Goal: Task Accomplishment & Management: Complete application form

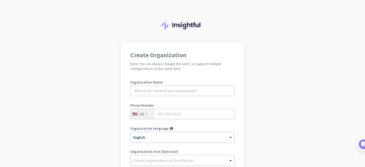
click at [82, 110] on app-onboarding-organization "Create Organization Note: You can always change this later, or support multiple…" at bounding box center [182, 149] width 365 height 212
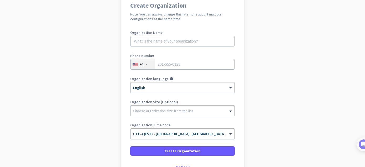
scroll to position [66, 0]
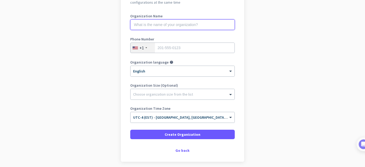
click at [165, 24] on input "text" at bounding box center [182, 24] width 104 height 10
type input "Mercor"
click at [97, 82] on app-onboarding-organization "Create Organization Note: You can always change this later, or support multiple…" at bounding box center [182, 82] width 365 height 212
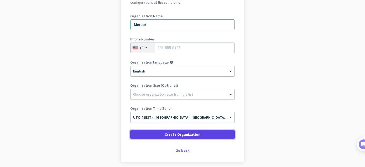
click at [185, 134] on span "Create Organization" at bounding box center [183, 134] width 36 height 5
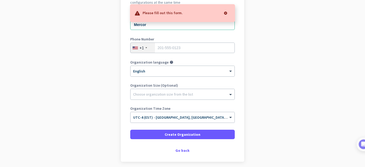
click at [101, 68] on app-onboarding-organization "Create Organization Note: You can always change this later, or support multiple…" at bounding box center [182, 82] width 365 height 212
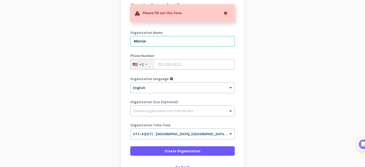
scroll to position [33, 0]
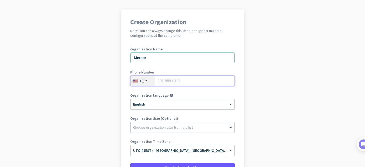
click at [169, 82] on input "tel" at bounding box center [182, 81] width 104 height 10
click at [271, 71] on app-onboarding-organization "Create Organization Note: You can always change this later, or support multiple…" at bounding box center [182, 115] width 365 height 212
click at [277, 97] on app-onboarding-organization "Create Organization Note: You can always change this later, or support multiple…" at bounding box center [182, 115] width 365 height 212
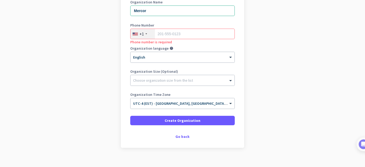
scroll to position [83, 0]
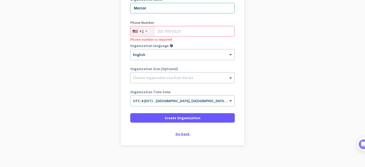
click at [181, 133] on div "Go back" at bounding box center [182, 134] width 104 height 4
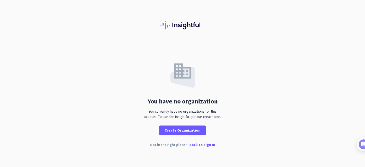
click at [201, 145] on p "Back to Sign In" at bounding box center [202, 145] width 26 height 4
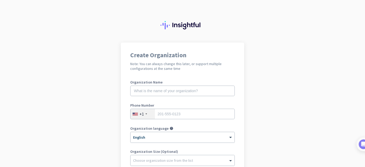
scroll to position [83, 0]
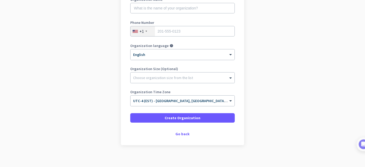
click at [310, 44] on app-onboarding-organization "Create Organization Note: You can always change this later, or support multiple…" at bounding box center [182, 66] width 365 height 212
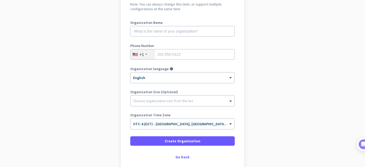
scroll to position [50, 0]
